Goal: Task Accomplishment & Management: Manage account settings

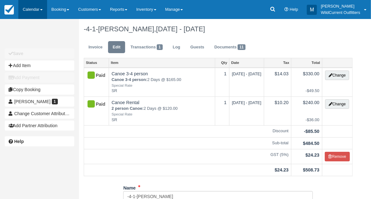
click at [32, 9] on link "Calendar" at bounding box center [32, 9] width 29 height 19
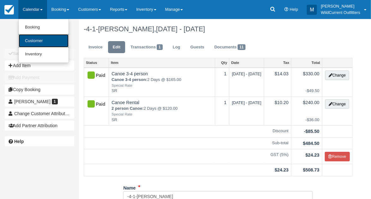
click at [33, 46] on link "Customer" at bounding box center [44, 41] width 50 height 14
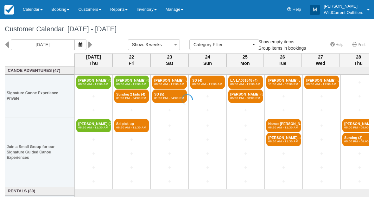
select select
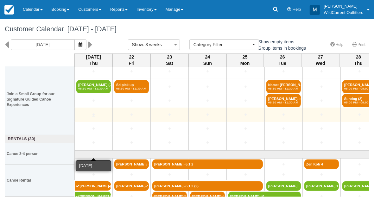
scroll to position [54, 0]
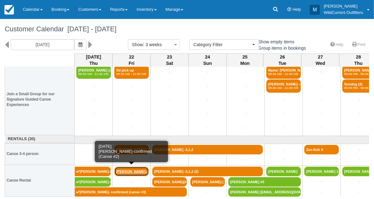
click at [127, 171] on link "[PERSON_NAME]-confirm" at bounding box center [131, 171] width 34 height 9
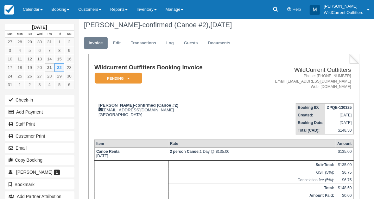
scroll to position [3, 0]
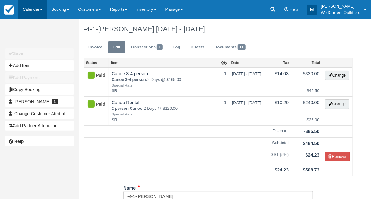
click at [25, 9] on link "Calendar" at bounding box center [32, 9] width 29 height 19
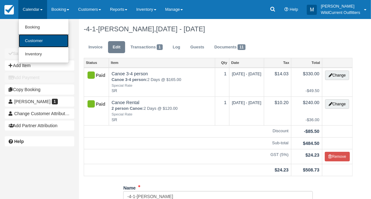
click at [26, 39] on link "Customer" at bounding box center [44, 41] width 50 height 14
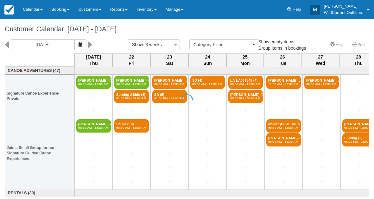
select select
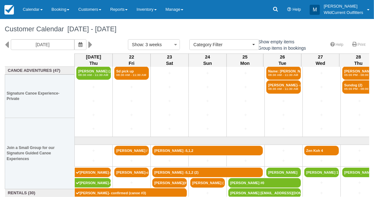
scroll to position [54, 0]
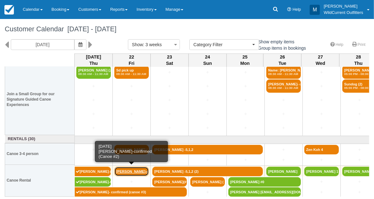
click at [125, 169] on link "[PERSON_NAME]-confirm" at bounding box center [131, 171] width 34 height 9
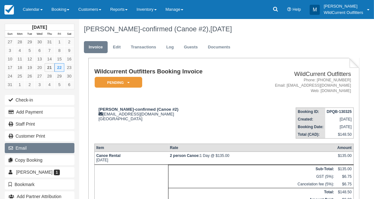
click at [34, 143] on button "Email" at bounding box center [40, 148] width 70 height 10
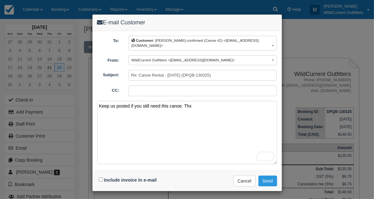
type textarea "Keep us posted if you still need this canoe. Thx"
click at [99, 177] on input "Include invoice in e-mail" at bounding box center [101, 179] width 4 height 4
checkbox input "true"
click at [263, 176] on button "Send" at bounding box center [267, 181] width 19 height 11
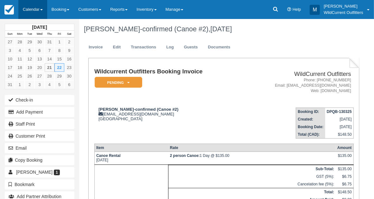
click at [35, 6] on link "Calendar" at bounding box center [32, 9] width 29 height 19
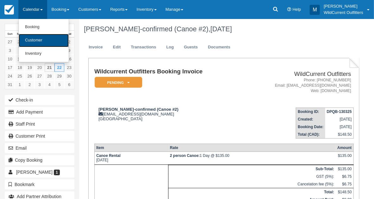
click at [28, 38] on link "Customer" at bounding box center [44, 40] width 50 height 13
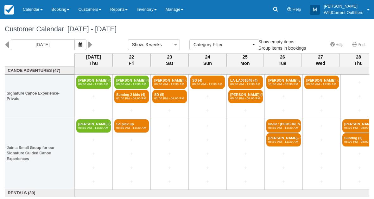
select select
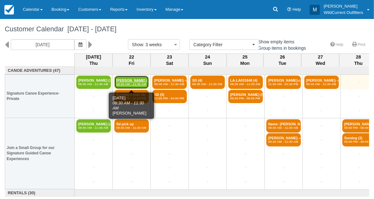
click at [129, 83] on em "08:30 AM - 11:30 AM" at bounding box center [131, 84] width 31 height 4
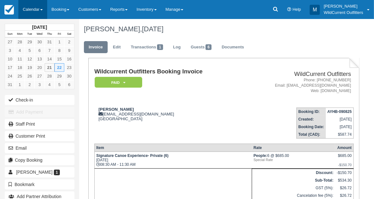
click at [32, 14] on link "Calendar" at bounding box center [32, 9] width 29 height 19
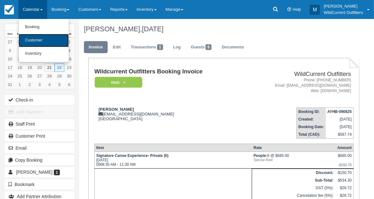
click at [35, 37] on link "Customer" at bounding box center [44, 40] width 50 height 13
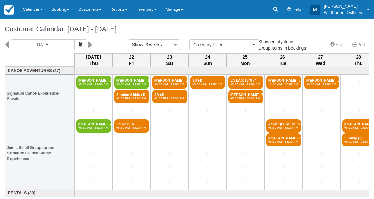
select select
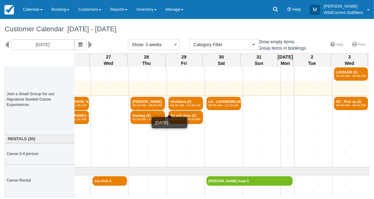
scroll to position [0, 212]
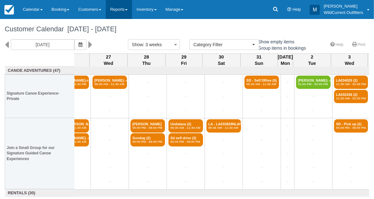
click at [130, 7] on link "Reports" at bounding box center [119, 9] width 26 height 19
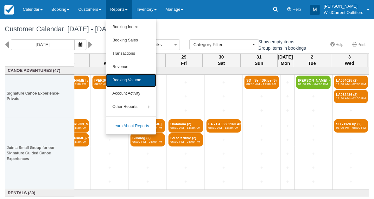
click at [132, 86] on link "Booking Volume" at bounding box center [131, 80] width 50 height 13
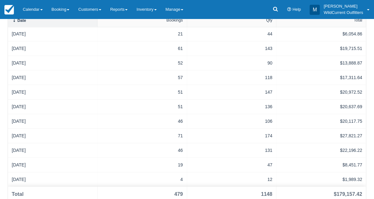
scroll to position [165, 0]
